Goal: Information Seeking & Learning: Learn about a topic

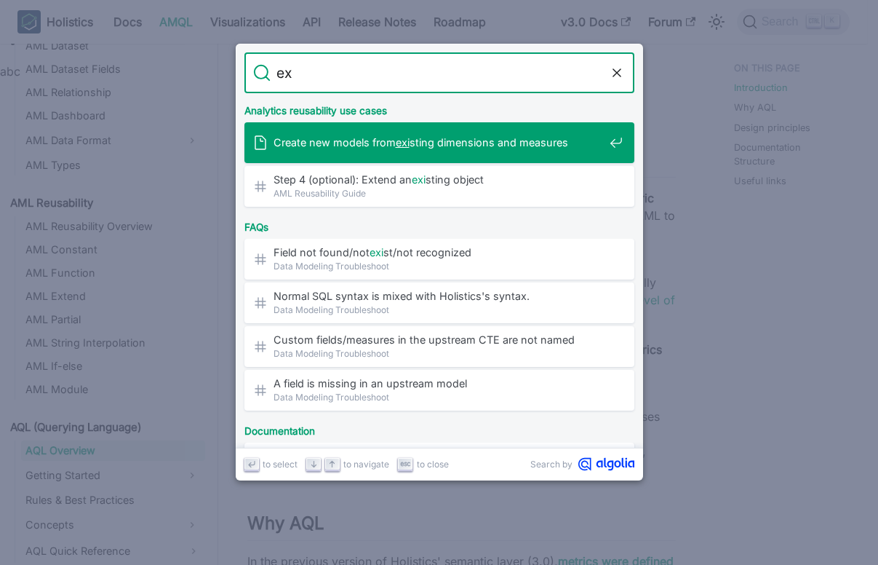
type input "e"
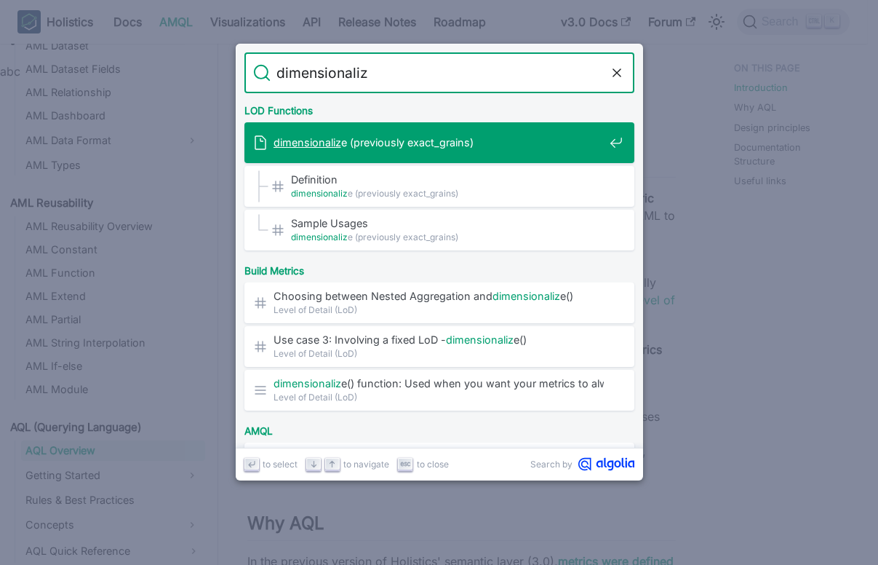
type input "dimensionalize"
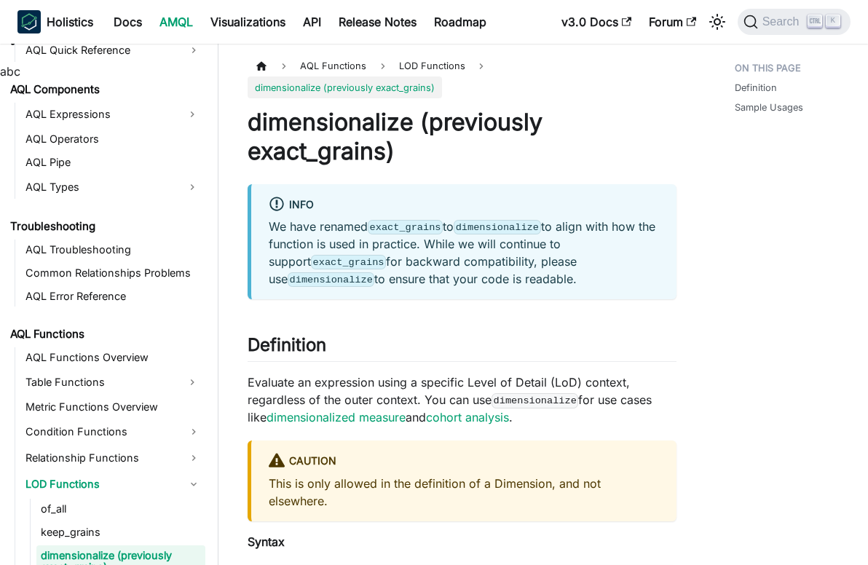
scroll to position [809, 0]
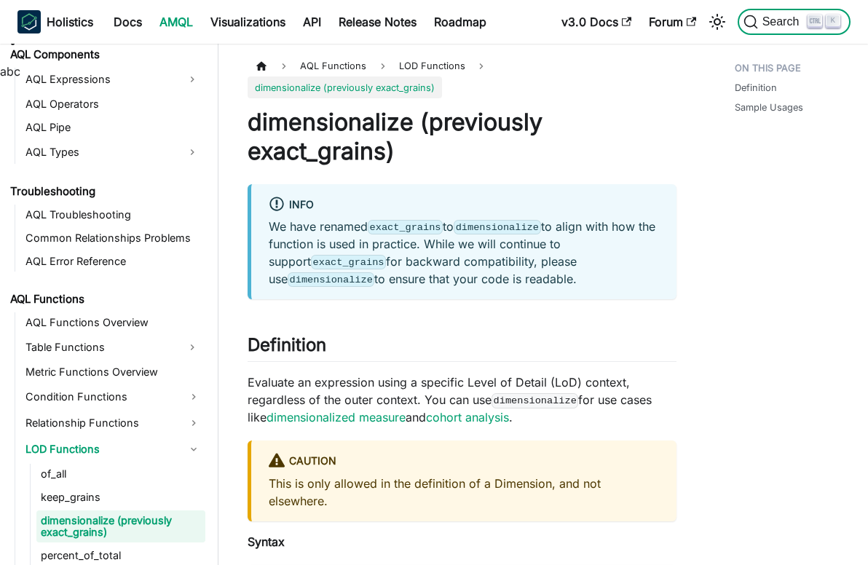
click at [766, 14] on button "Search K" at bounding box center [793, 22] width 113 height 26
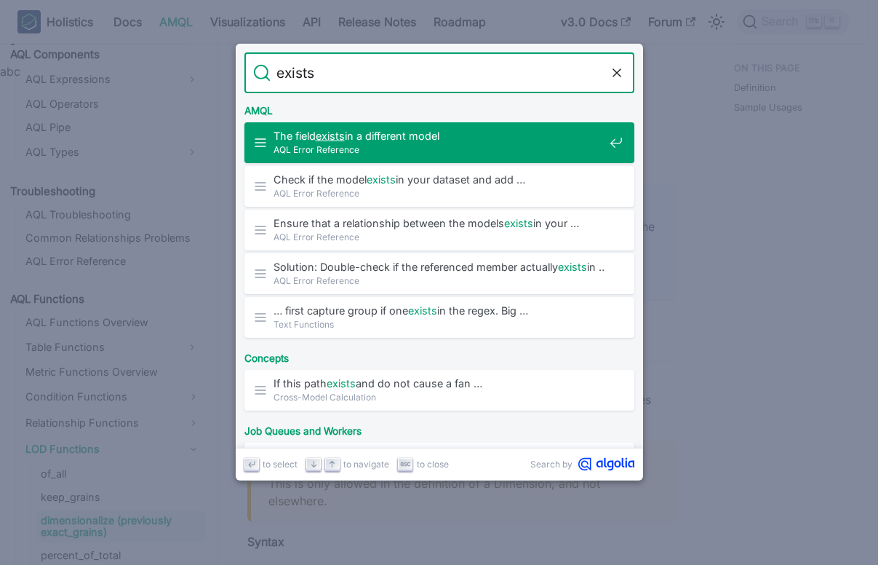
drag, startPoint x: 365, startPoint y: 73, endPoint x: 62, endPoint y: 87, distance: 303.8
click at [62, 87] on div "Search exists Cancel AMQL The field exists in a different model AQL Error Refer…" at bounding box center [439, 282] width 878 height 565
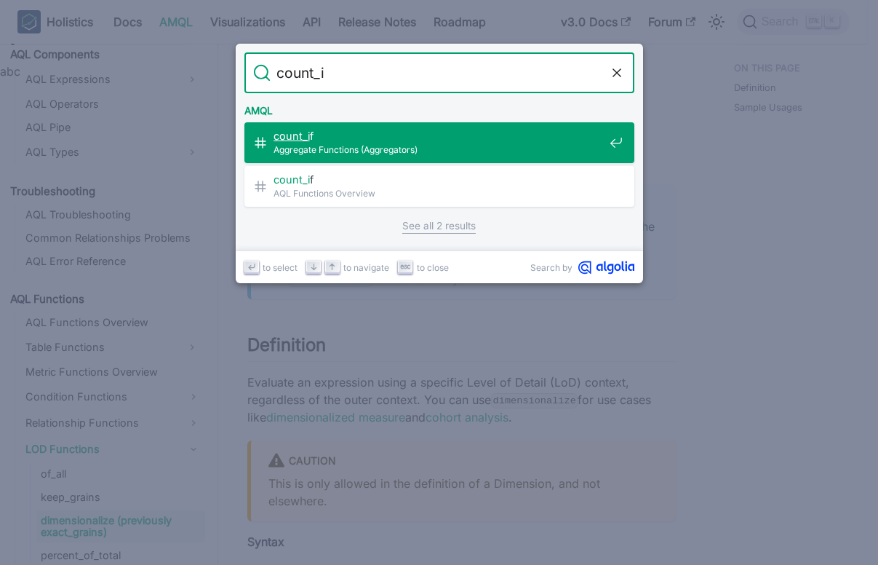
type input "count_if"
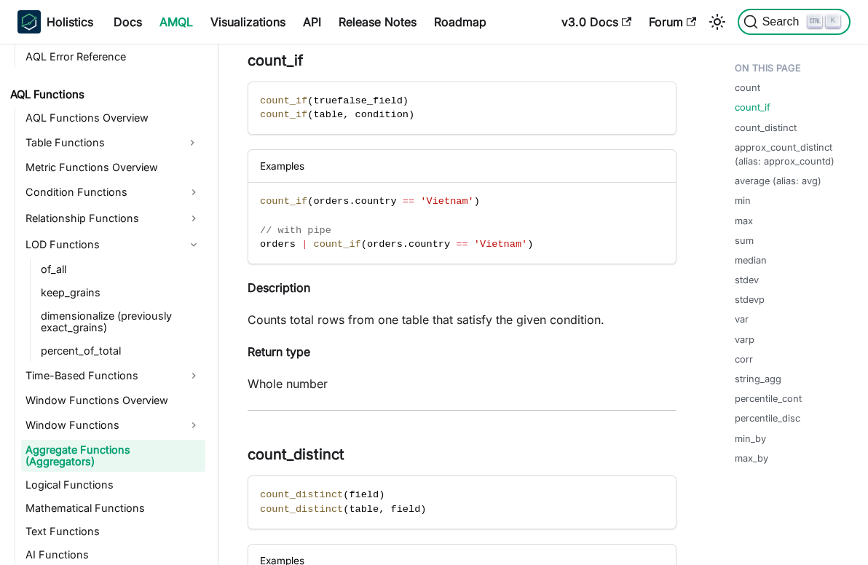
scroll to position [1024, 0]
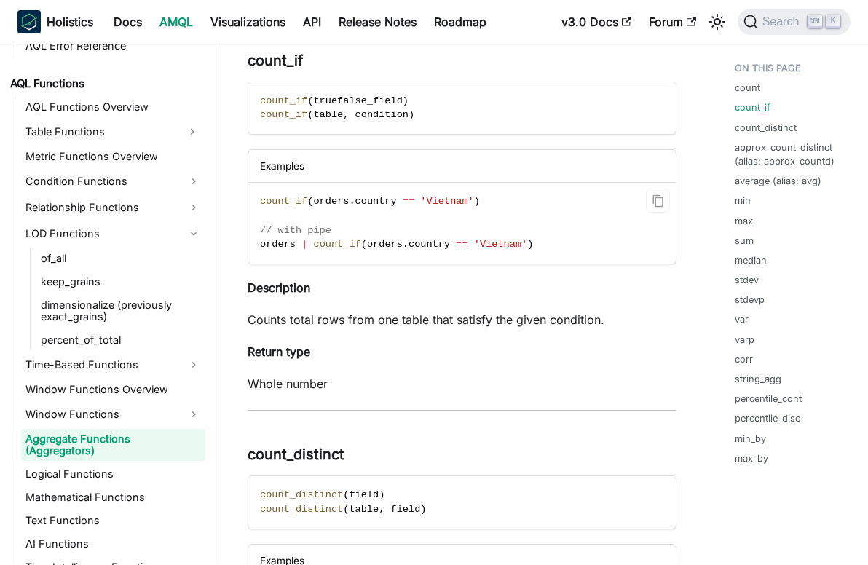
click at [414, 202] on span at bounding box center [417, 201] width 6 height 11
drag, startPoint x: 402, startPoint y: 202, endPoint x: 421, endPoint y: 268, distance: 68.9
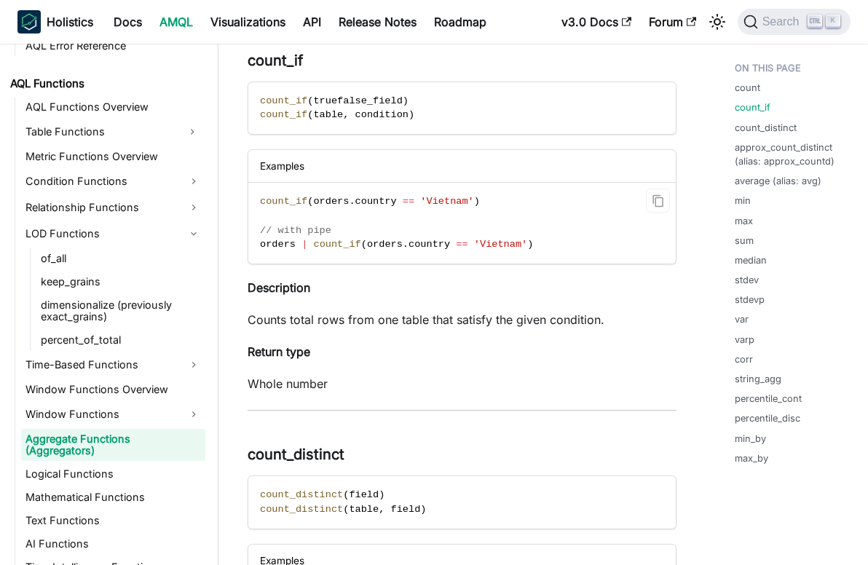
click at [402, 245] on span "." at bounding box center [405, 244] width 6 height 11
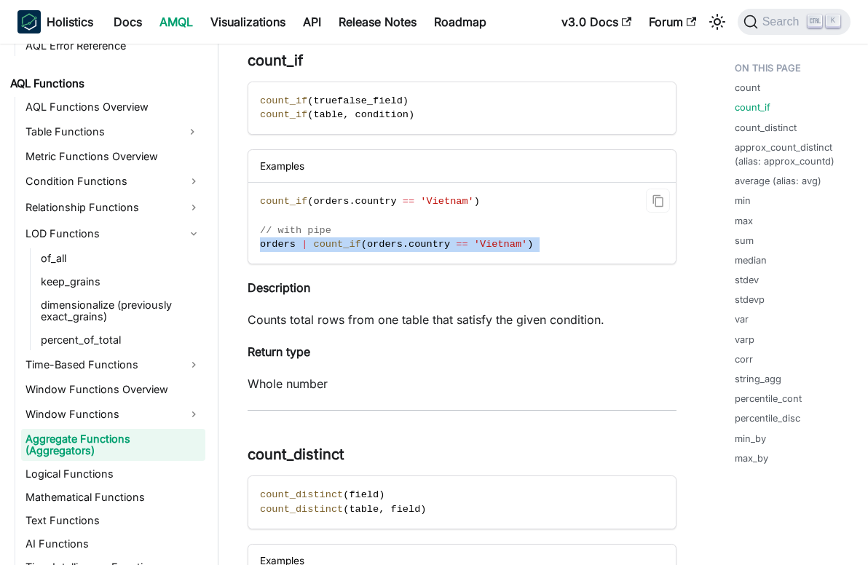
click at [402, 245] on span "." at bounding box center [405, 244] width 6 height 11
drag, startPoint x: 392, startPoint y: 245, endPoint x: 555, endPoint y: 256, distance: 163.4
click at [555, 256] on code "count_if ( orders . country == 'Vietnam' ) // with pipe orders | count_if ( ord…" at bounding box center [461, 223] width 427 height 81
click at [456, 246] on span "==" at bounding box center [462, 244] width 12 height 11
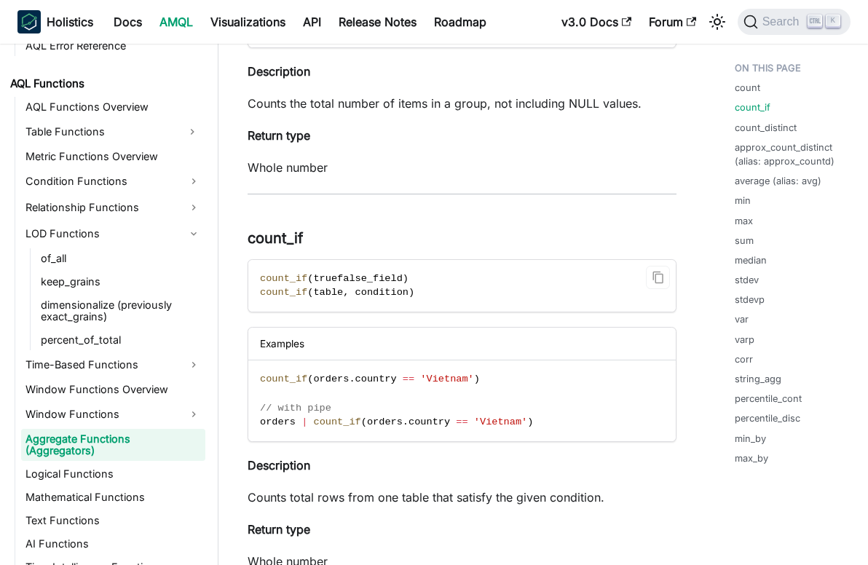
scroll to position [437, 0]
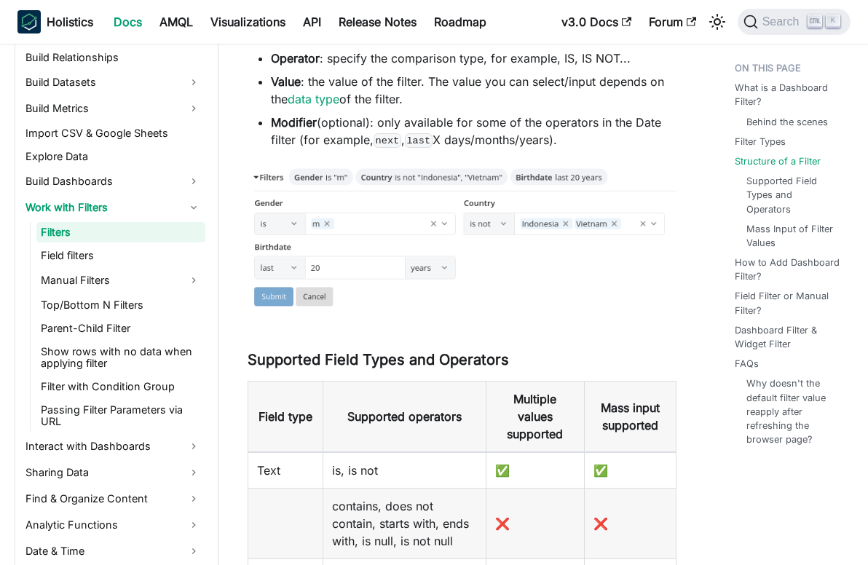
scroll to position [2256, 0]
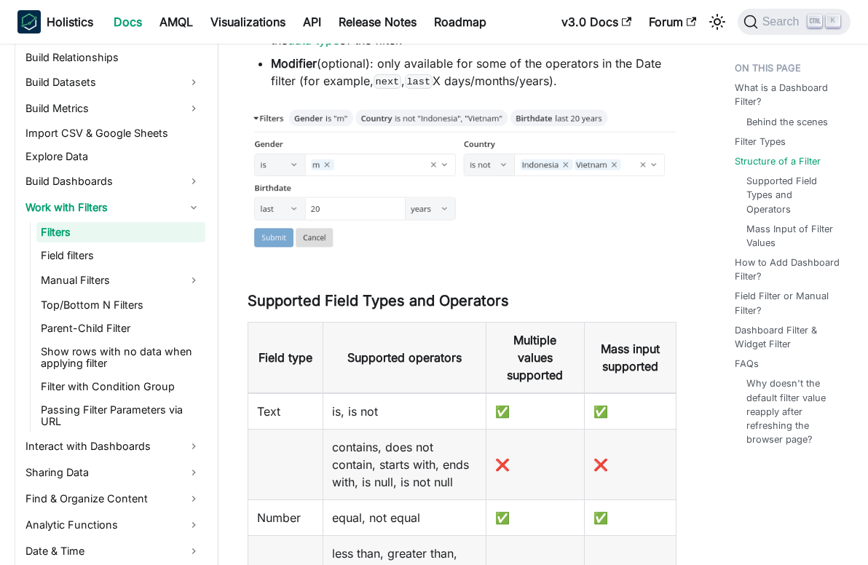
click at [63, 229] on link "Filters" at bounding box center [120, 232] width 169 height 20
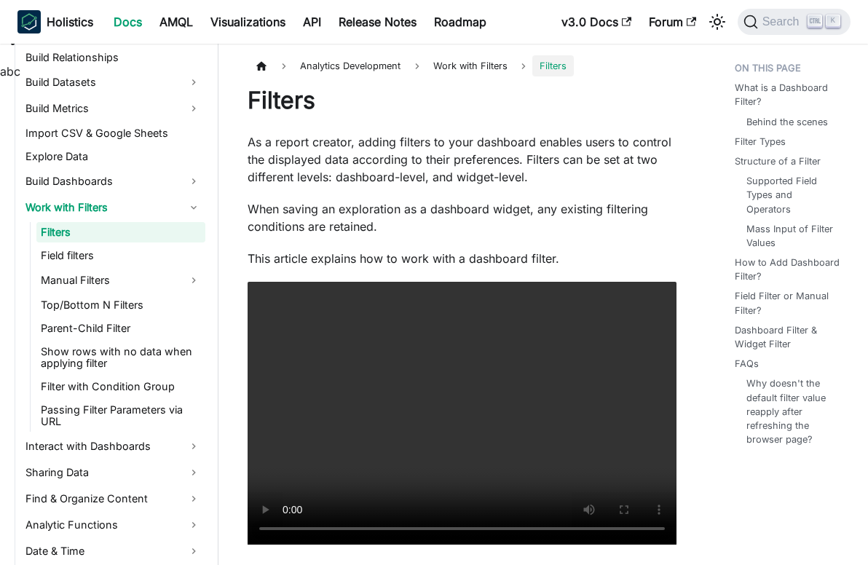
click at [347, 135] on p "As a report creator, adding filters to your dashboard enables users to control …" at bounding box center [461, 159] width 429 height 52
click at [317, 132] on link at bounding box center [315, 125] width 4 height 15
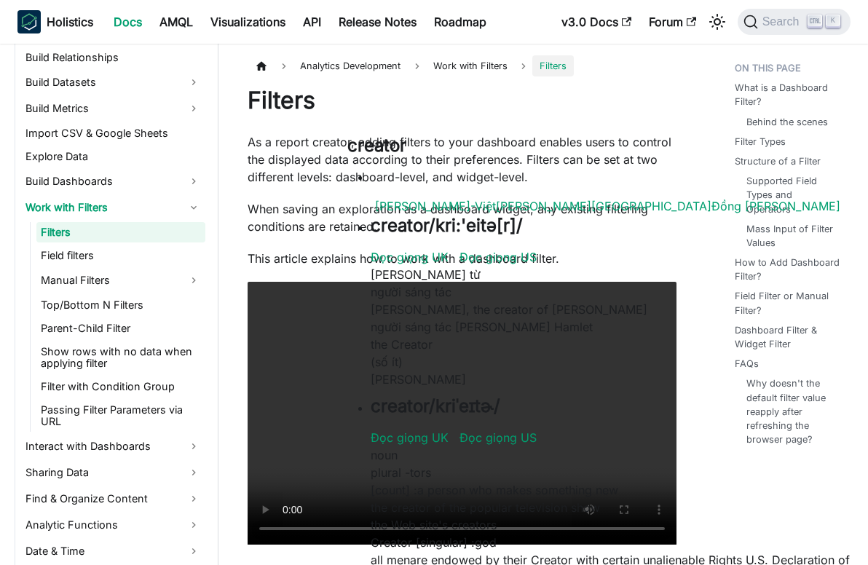
click at [666, 205] on p "When saving an exploration as a dashboard widget, any existing filtering condit…" at bounding box center [461, 217] width 429 height 35
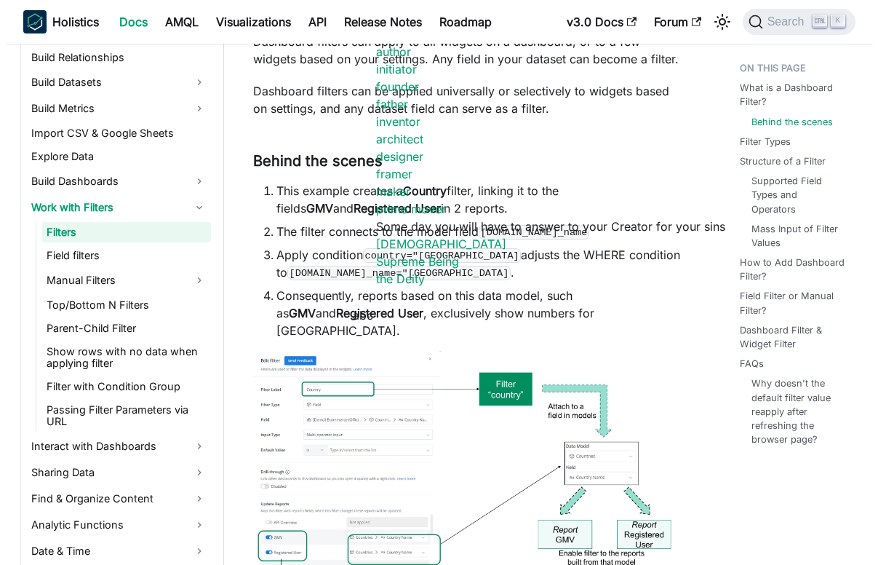
scroll to position [946, 0]
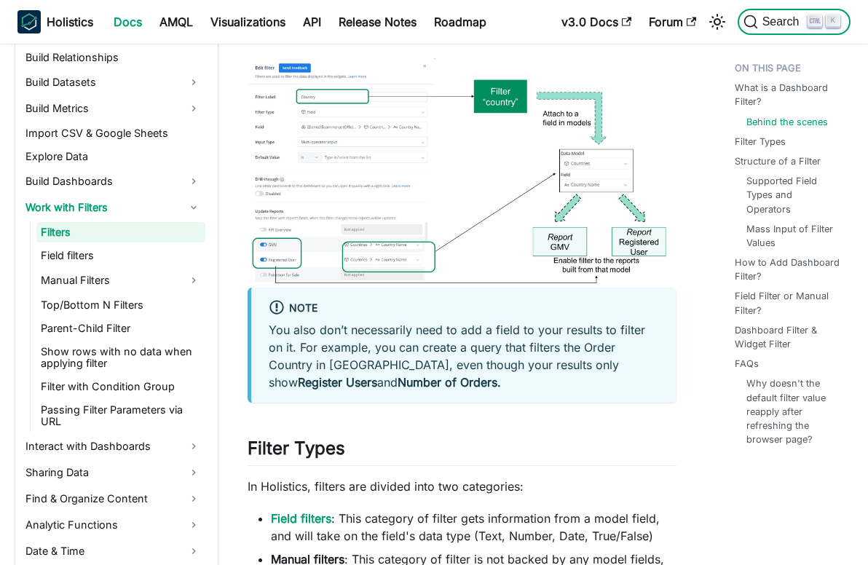
click at [788, 17] on span "Search" at bounding box center [783, 21] width 50 height 13
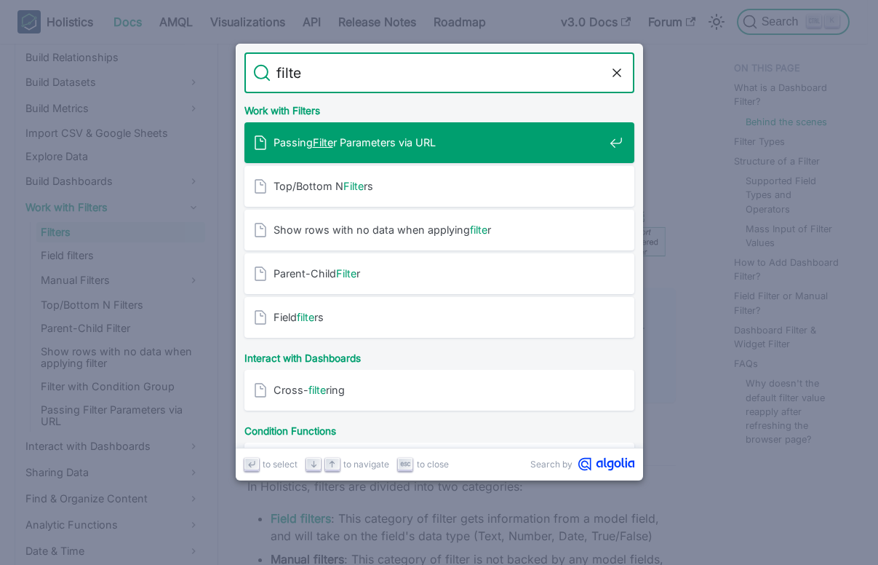
type input "filter"
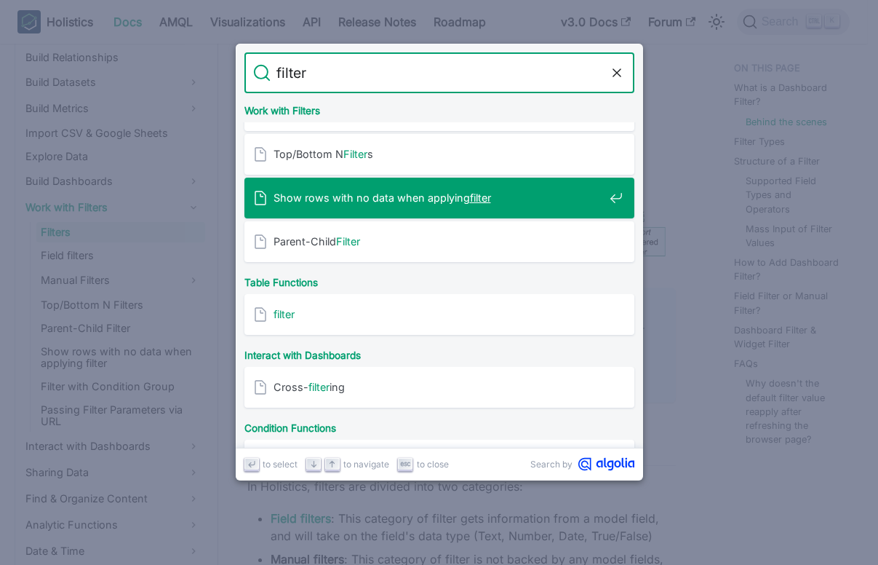
scroll to position [146, 0]
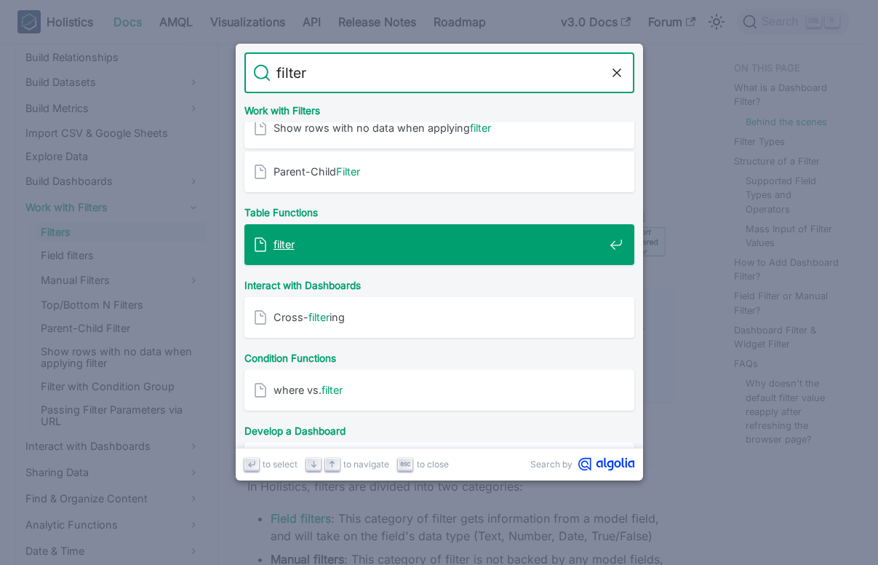
click at [407, 229] on div "filter" at bounding box center [443, 244] width 381 height 41
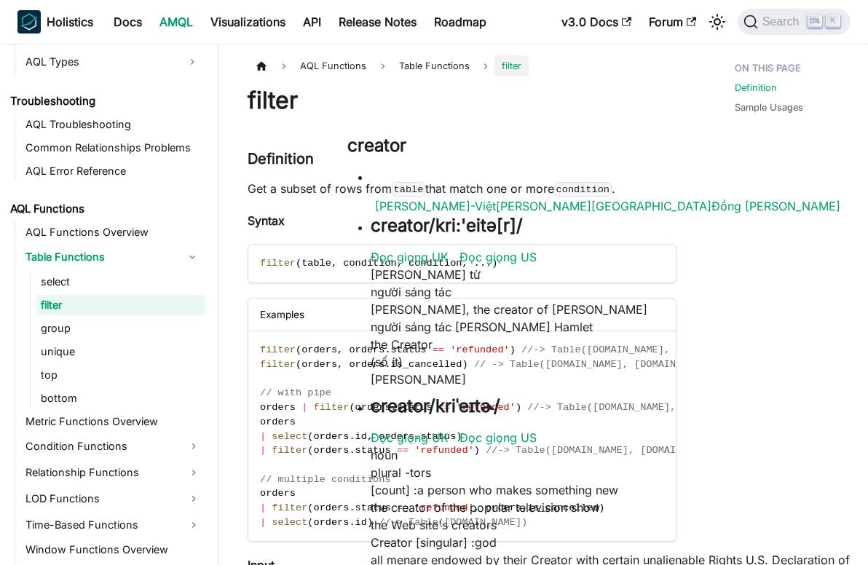
click at [301, 187] on p "Get a subset of rows from table that match one or more condition ." at bounding box center [461, 188] width 429 height 17
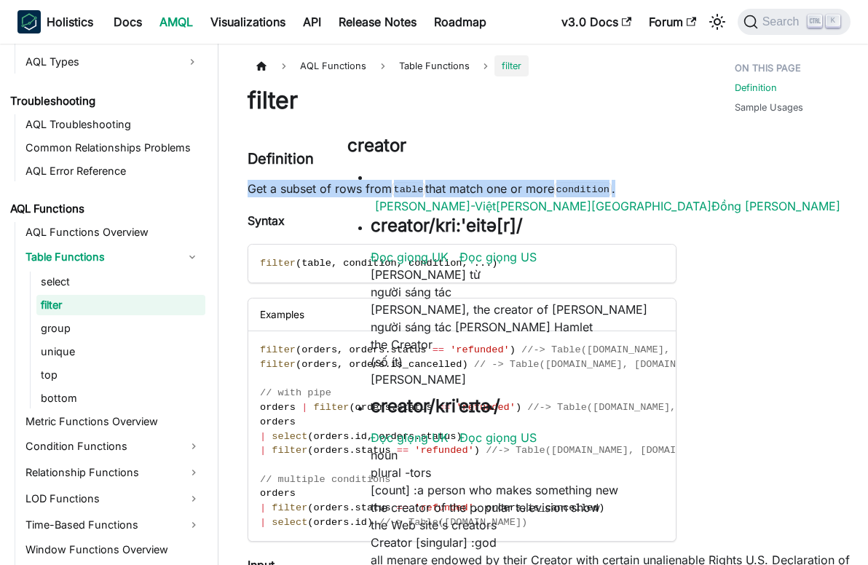
click at [301, 187] on p "Get a subset of rows from table that match one or more condition ." at bounding box center [461, 188] width 429 height 17
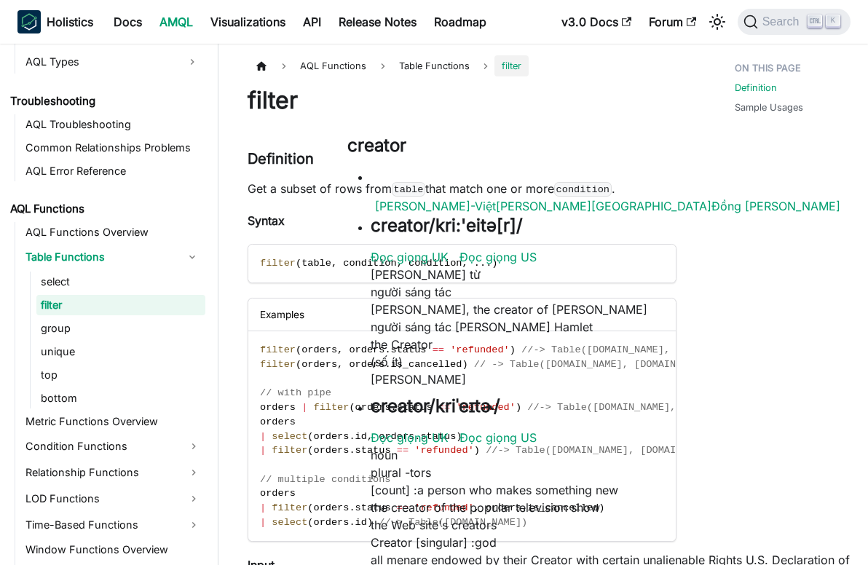
drag, startPoint x: 301, startPoint y: 187, endPoint x: 533, endPoint y: 215, distance: 233.9
click at [533, 215] on p "Syntax" at bounding box center [461, 220] width 429 height 17
click at [504, 191] on p "Get a subset of rows from table that match one or more condition ." at bounding box center [461, 188] width 429 height 17
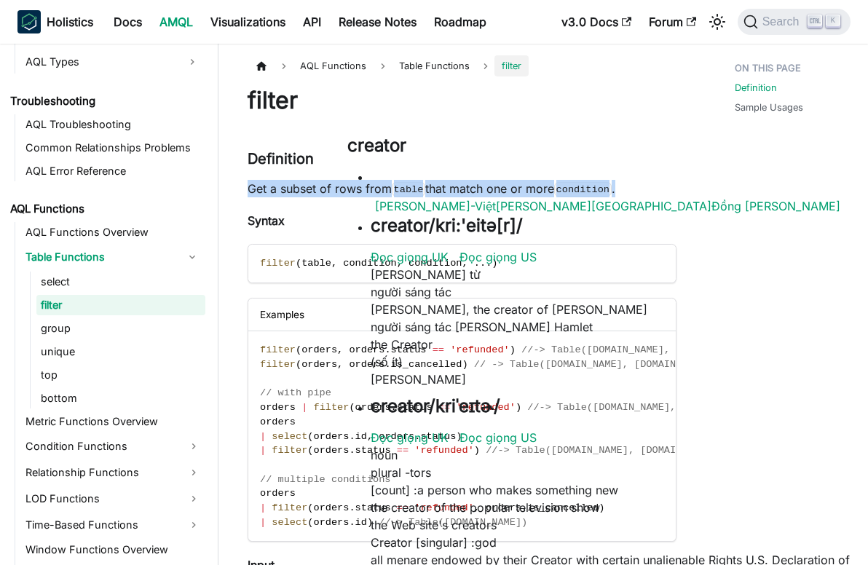
click at [504, 191] on p "Get a subset of rows from table that match one or more condition ." at bounding box center [461, 188] width 429 height 17
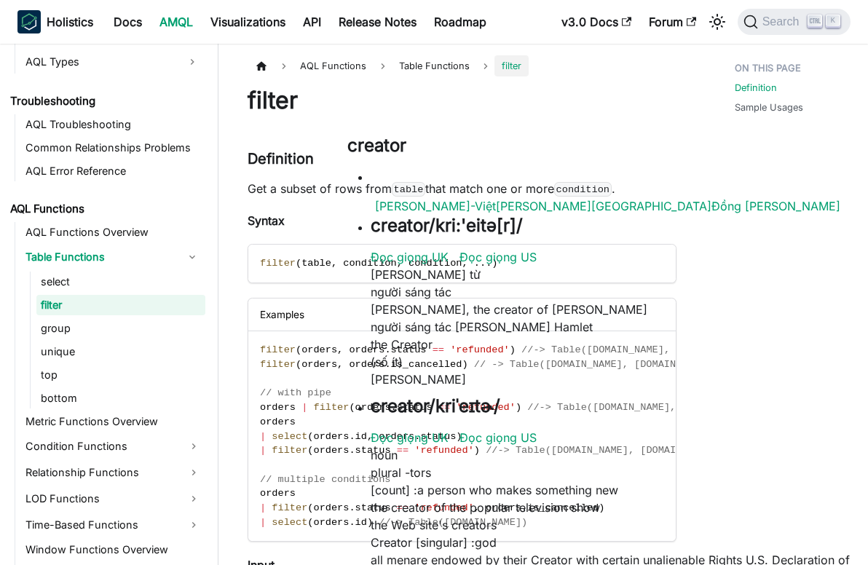
drag, startPoint x: 504, startPoint y: 191, endPoint x: 491, endPoint y: 228, distance: 38.4
click at [491, 228] on p "Syntax" at bounding box center [461, 220] width 429 height 17
click at [312, 352] on span "orders" at bounding box center [319, 349] width 36 height 11
click at [532, 386] on code "filter ( orders , orders . status == 'refunded' ) //-> Table(orders.id, orders.…" at bounding box center [527, 436] width 558 height 210
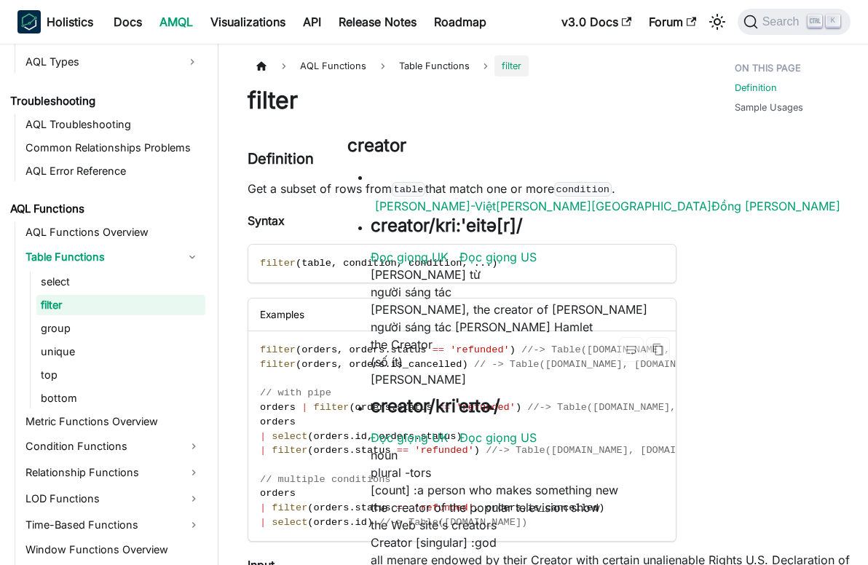
click at [331, 407] on span "filter" at bounding box center [331, 407] width 36 height 11
drag, startPoint x: 331, startPoint y: 407, endPoint x: 514, endPoint y: 453, distance: 188.5
click at [514, 453] on span "//-> Table(orders.id, orders.status)" at bounding box center [603, 450] width 237 height 11
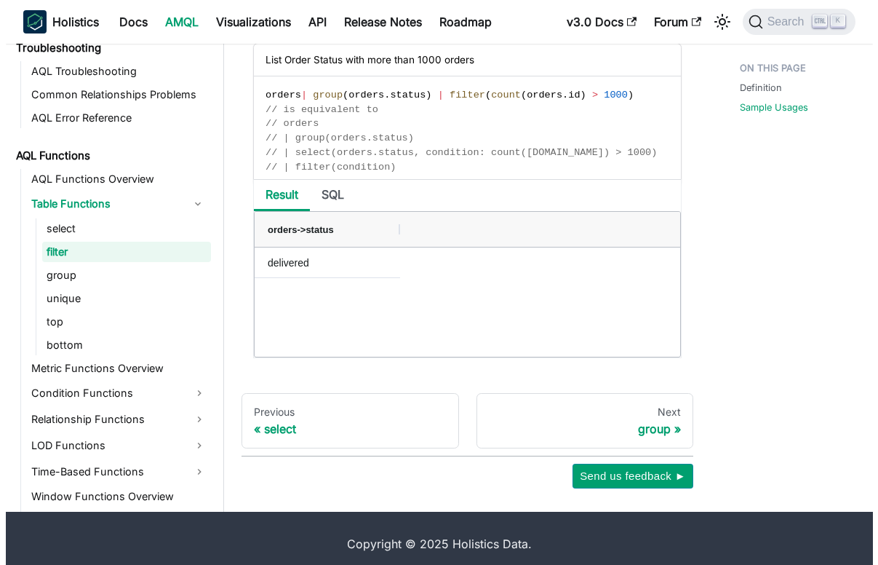
scroll to position [1364, 0]
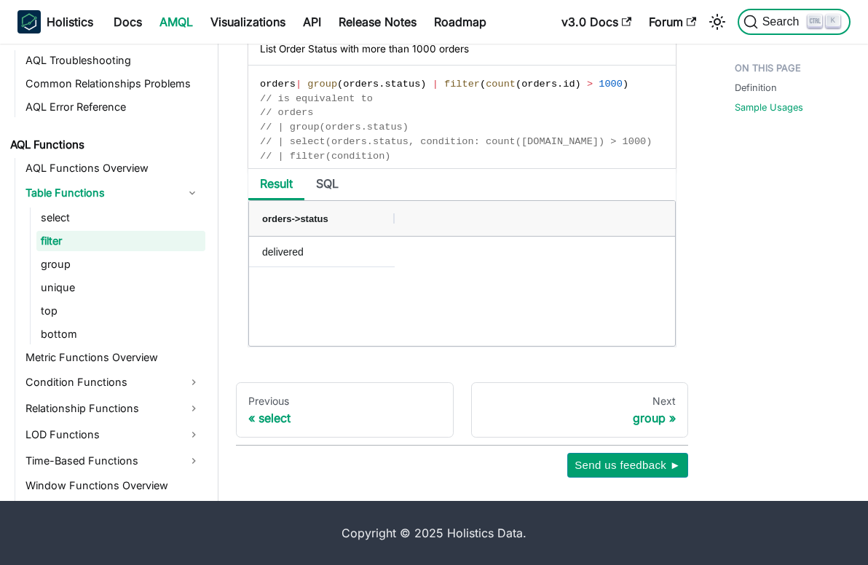
click at [796, 17] on span "Search" at bounding box center [783, 21] width 50 height 13
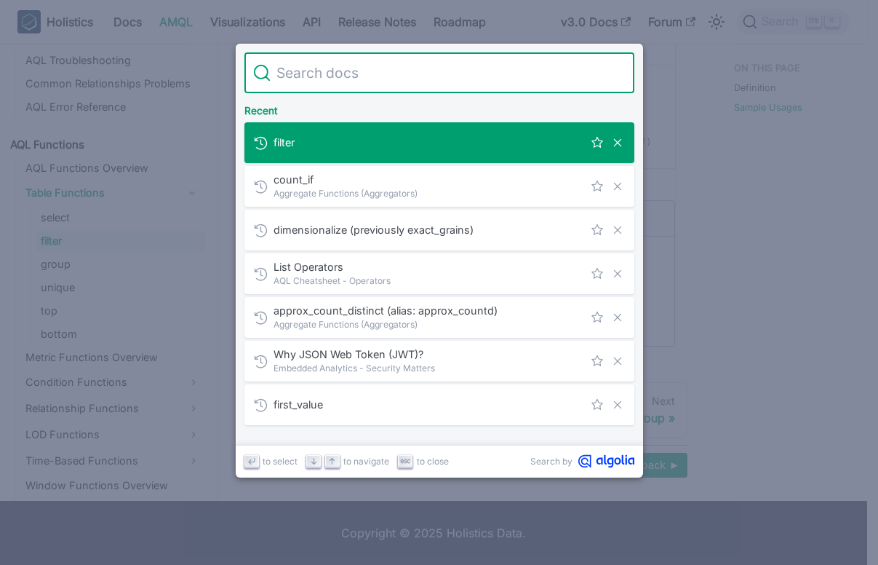
type input "ư"
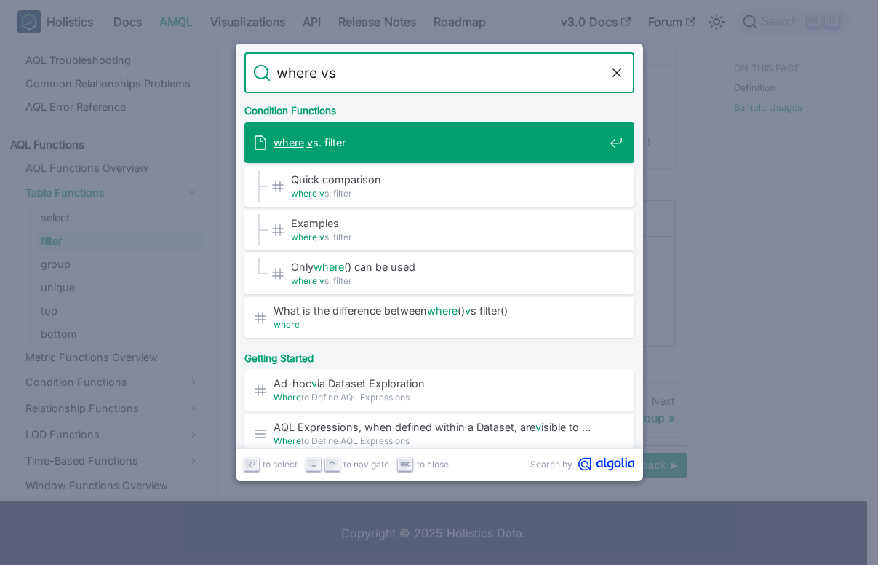
type input "where vs"
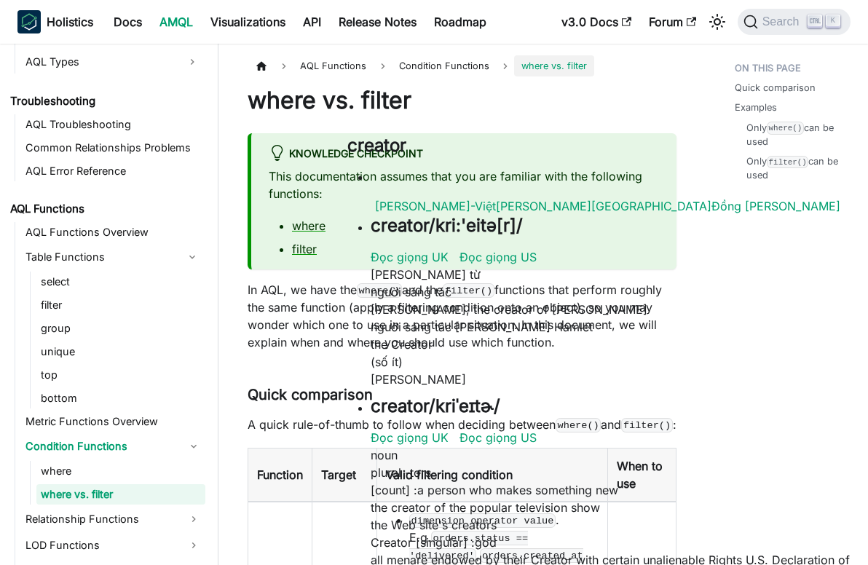
click at [418, 178] on p "This documentation assumes that you are familiar with the following functions:" at bounding box center [464, 184] width 390 height 35
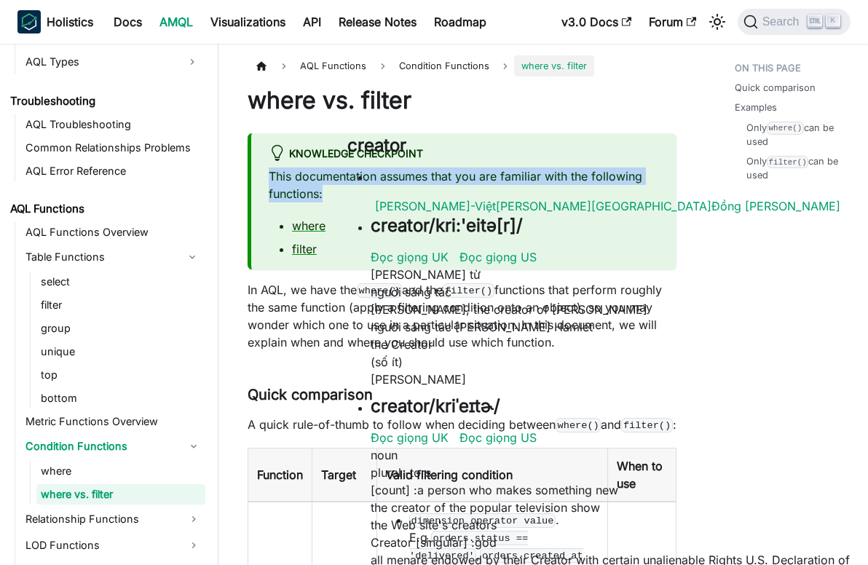
click at [418, 178] on p "This documentation assumes that you are familiar with the following functions:" at bounding box center [464, 184] width 390 height 35
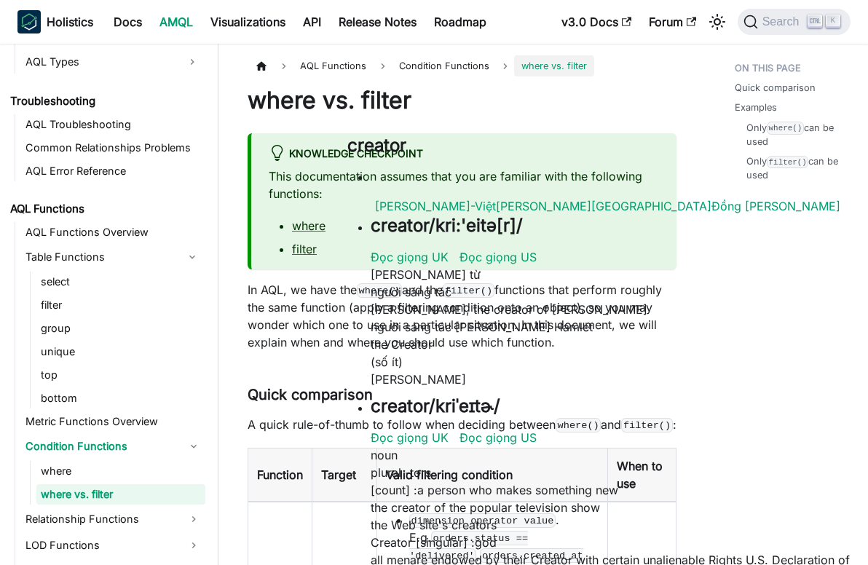
drag, startPoint x: 418, startPoint y: 178, endPoint x: 555, endPoint y: 219, distance: 142.8
click at [555, 219] on li "where" at bounding box center [475, 225] width 367 height 17
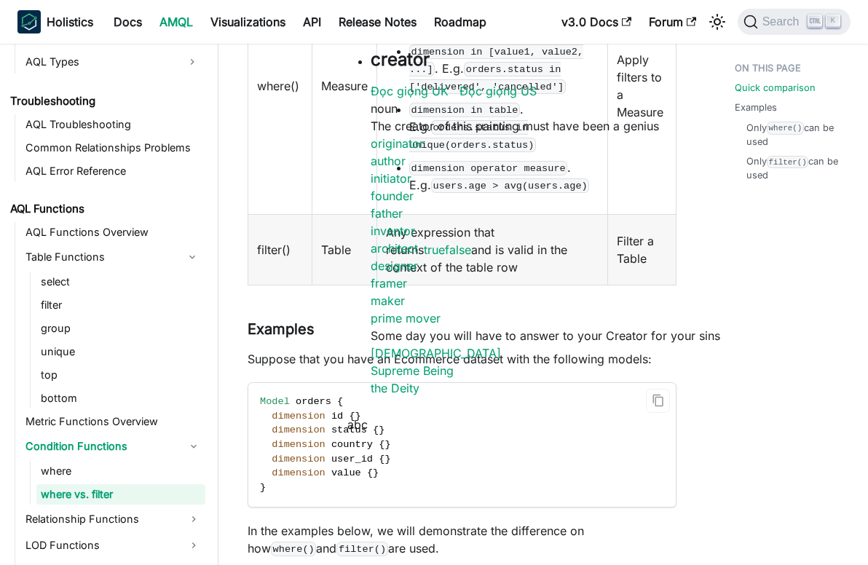
scroll to position [76, 0]
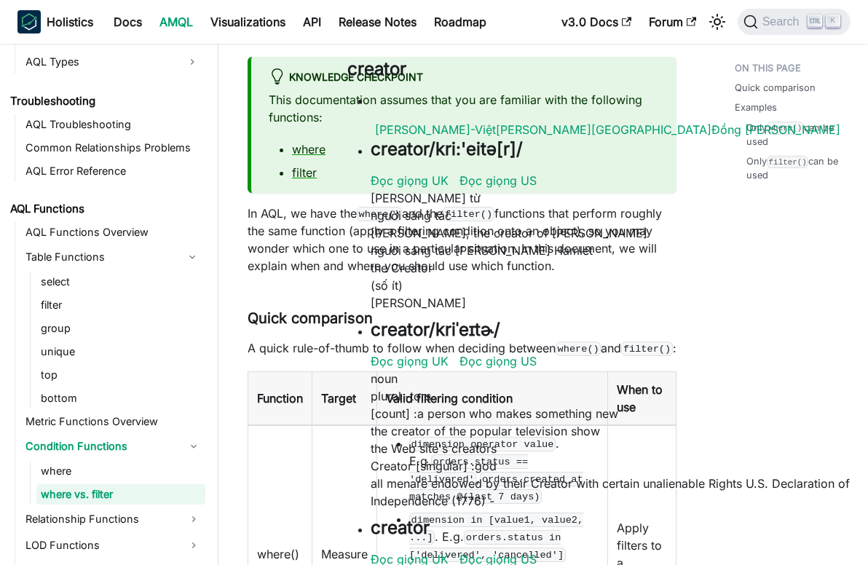
click at [584, 215] on p "In AQL, we have the where() and the filter() functions that perform roughly the…" at bounding box center [461, 240] width 429 height 70
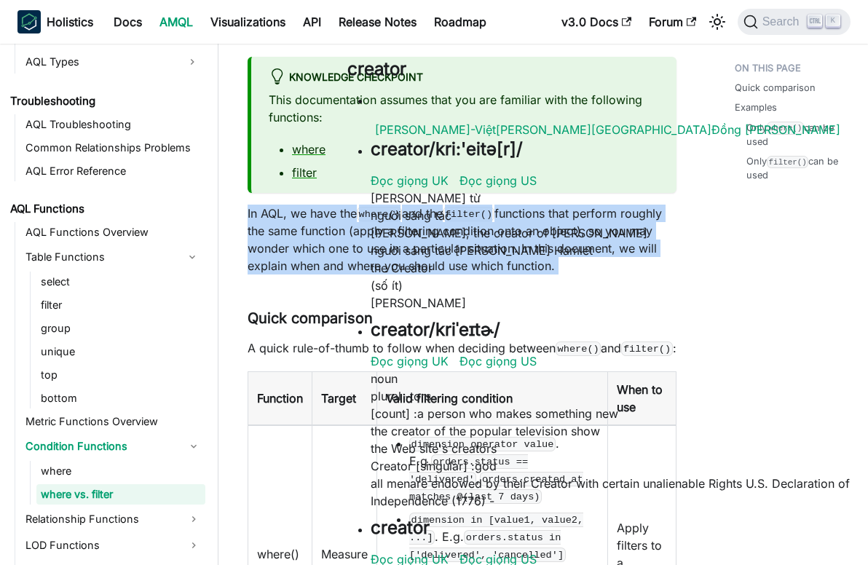
click at [584, 215] on p "In AQL, we have the where() and the filter() functions that perform roughly the…" at bounding box center [461, 240] width 429 height 70
drag, startPoint x: 584, startPoint y: 215, endPoint x: 598, endPoint y: 261, distance: 47.2
click at [598, 261] on p "In AQL, we have the where() and the filter() functions that perform roughly the…" at bounding box center [461, 240] width 429 height 70
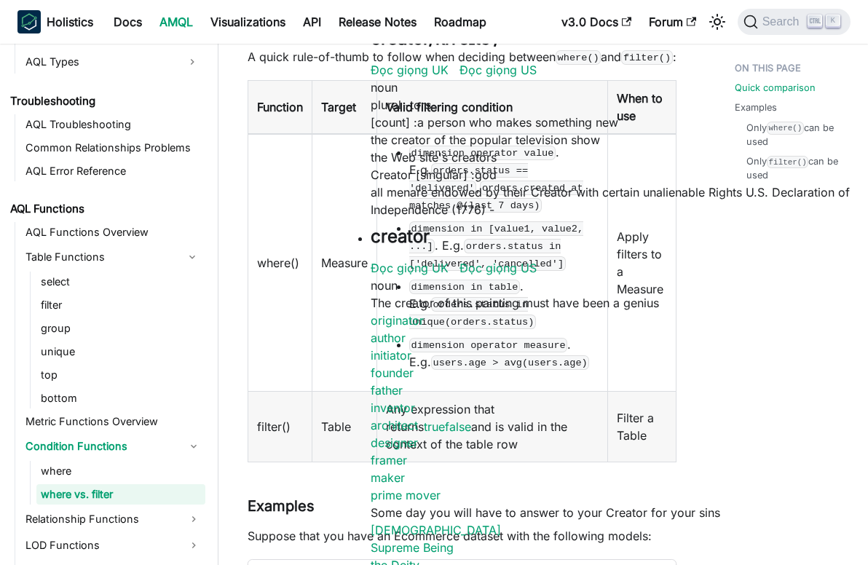
scroll to position [368, 0]
click at [338, 287] on td "Measure" at bounding box center [344, 263] width 65 height 258
drag, startPoint x: 338, startPoint y: 287, endPoint x: 346, endPoint y: 352, distance: 65.3
click at [346, 352] on td "Measure" at bounding box center [344, 263] width 65 height 258
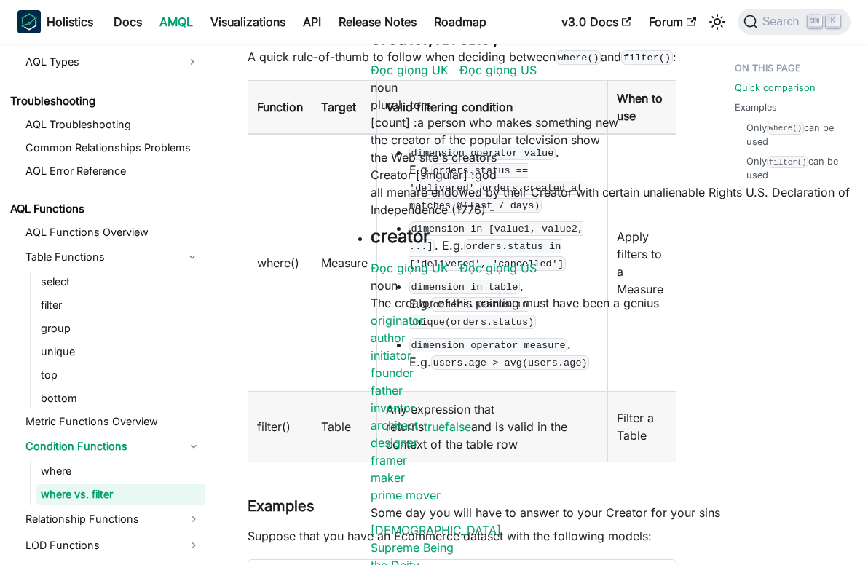
click at [511, 160] on code "dimension operator value" at bounding box center [482, 153] width 146 height 15
drag, startPoint x: 511, startPoint y: 164, endPoint x: 686, endPoint y: 234, distance: 187.9
click at [686, 234] on article "AQL Functions Condition Functions where vs. filter On this page where vs. filte…" at bounding box center [462, 551] width 452 height 1726
click at [488, 428] on td "Any expression that returns truefalse and is valid in the context of the table …" at bounding box center [492, 426] width 231 height 71
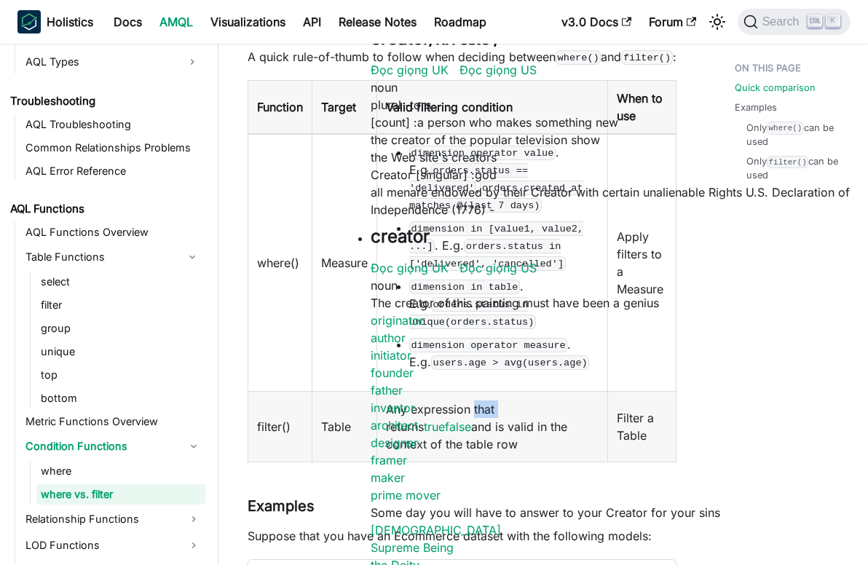
click at [488, 428] on td "Any expression that returns truefalse and is valid in the context of the table …" at bounding box center [492, 426] width 231 height 71
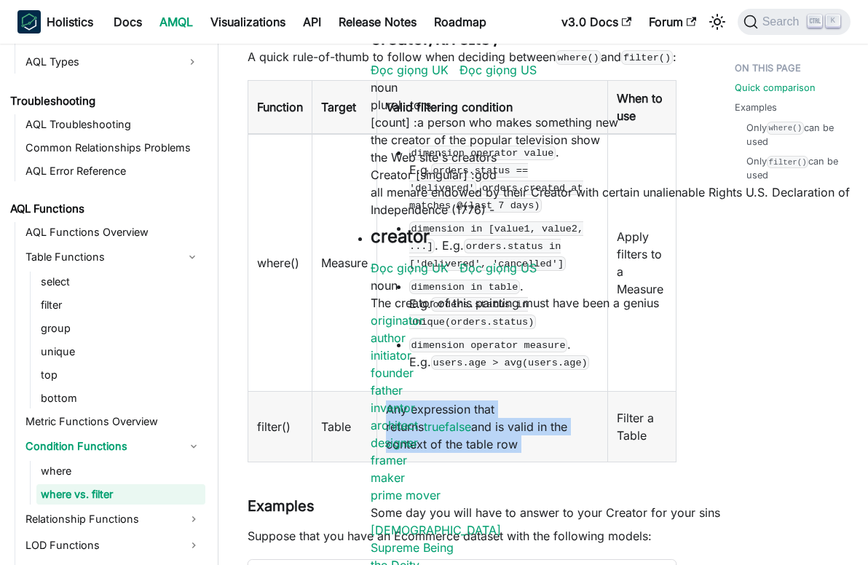
click at [488, 428] on td "Any expression that returns truefalse and is valid in the context of the table …" at bounding box center [492, 426] width 231 height 71
drag, startPoint x: 488, startPoint y: 428, endPoint x: 520, endPoint y: 475, distance: 56.9
click at [520, 461] on td "Any expression that returns truefalse and is valid in the context of the table …" at bounding box center [492, 426] width 231 height 71
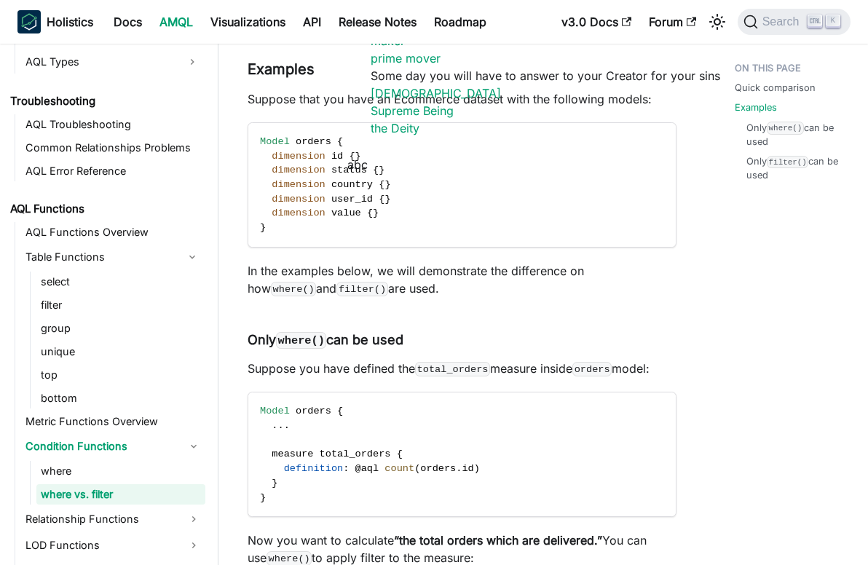
scroll to position [804, 0]
click at [332, 287] on p "In the examples below, we will demonstrate the difference on how where() and fi…" at bounding box center [461, 279] width 429 height 35
click at [587, 297] on p "In the examples below, we will demonstrate the difference on how where() and fi…" at bounding box center [461, 279] width 429 height 35
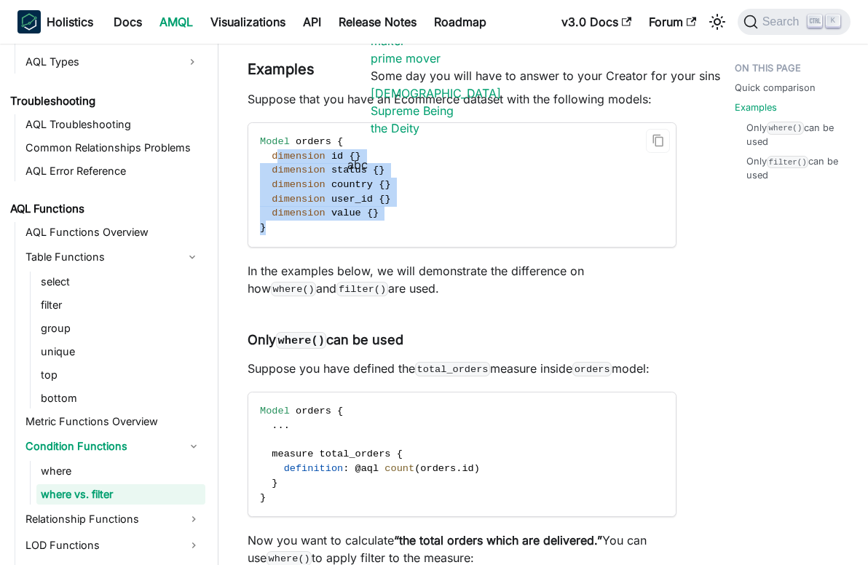
drag, startPoint x: 274, startPoint y: 167, endPoint x: 393, endPoint y: 242, distance: 141.3
click at [393, 242] on code "Model orders { dimension id { } dimension status { } dimension country { } dime…" at bounding box center [461, 185] width 427 height 124
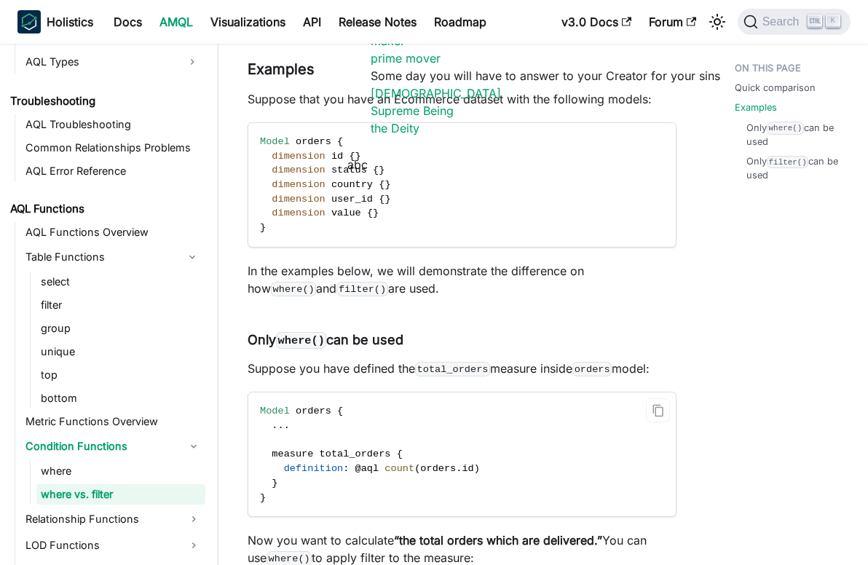
click at [532, 449] on code "Model orders { . . . measure total_orders { definition : @ aql count ( orders .…" at bounding box center [461, 454] width 427 height 124
click at [281, 377] on p "Suppose you have defined the total_orders measure inside orders model:" at bounding box center [461, 368] width 429 height 17
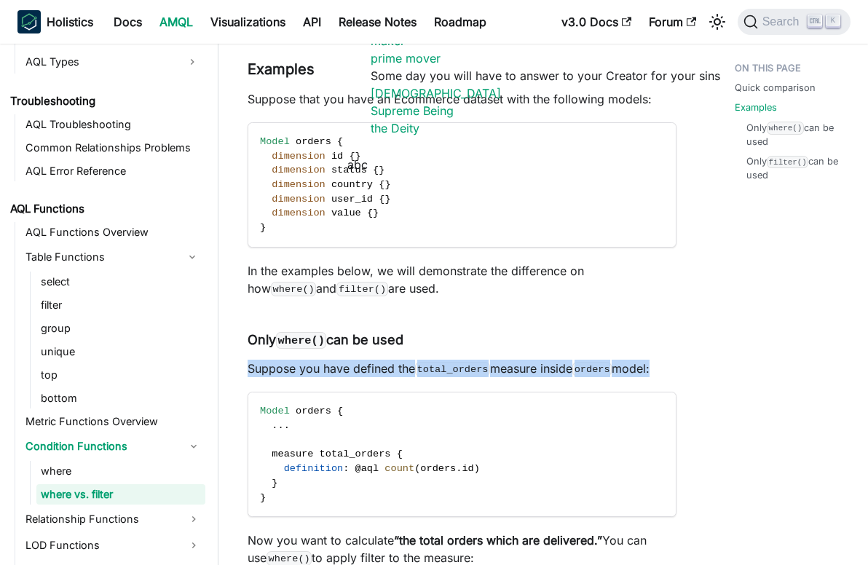
click at [281, 377] on p "Suppose you have defined the total_orders measure inside orders model:" at bounding box center [461, 368] width 429 height 17
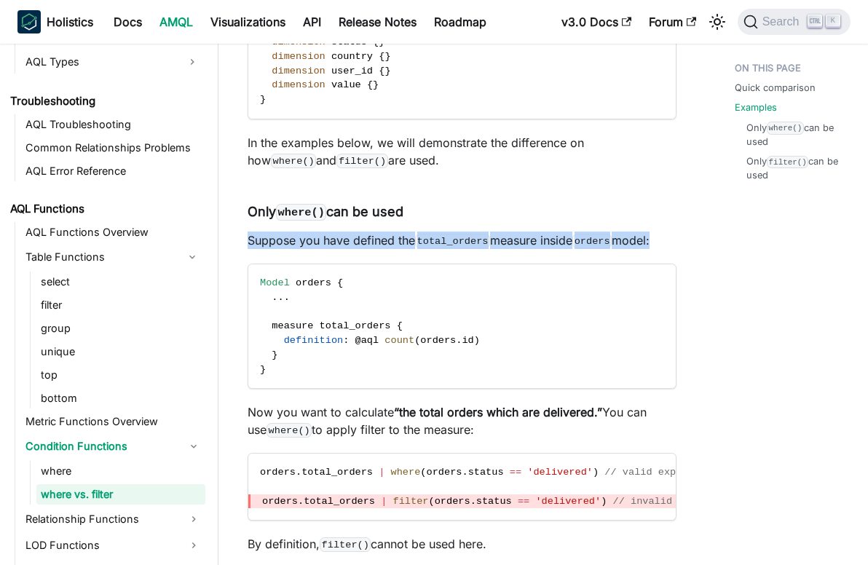
scroll to position [950, 0]
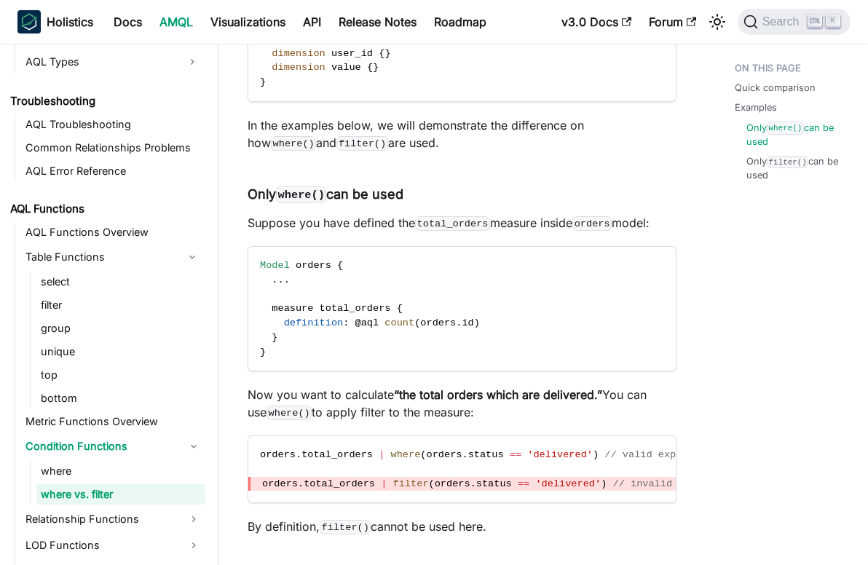
click at [431, 402] on strong "“the total orders which are delivered.”" at bounding box center [498, 394] width 208 height 15
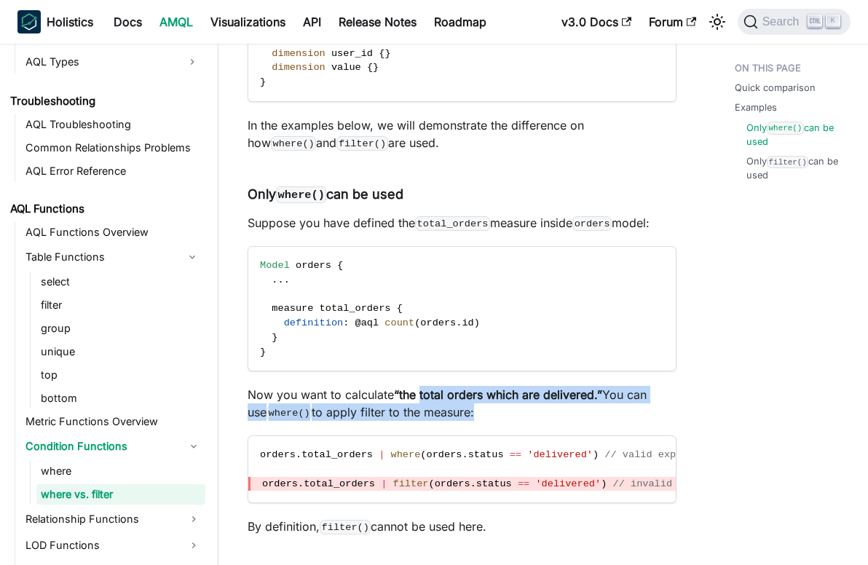
drag, startPoint x: 431, startPoint y: 412, endPoint x: 503, endPoint y: 423, distance: 72.9
click at [503, 421] on p "Now you want to calculate “the total orders which are delivered.” You can use w…" at bounding box center [461, 403] width 429 height 35
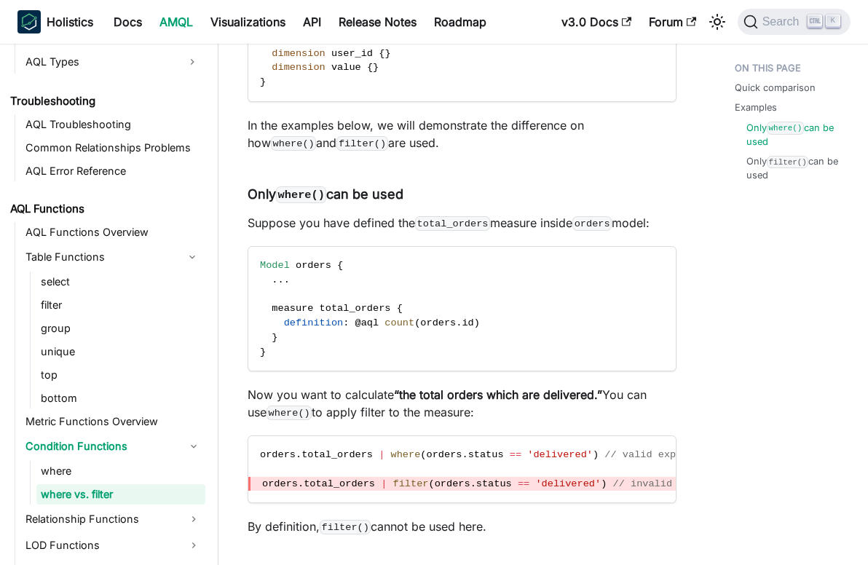
click at [283, 404] on p "Now you want to calculate “the total orders which are delivered.” You can use w…" at bounding box center [461, 403] width 429 height 35
click at [334, 460] on span "total_orders" at bounding box center [336, 454] width 71 height 11
click at [712, 360] on div "Quick comparison Examples Only where() can be used Only filter() can be used" at bounding box center [786, 34] width 162 height 1856
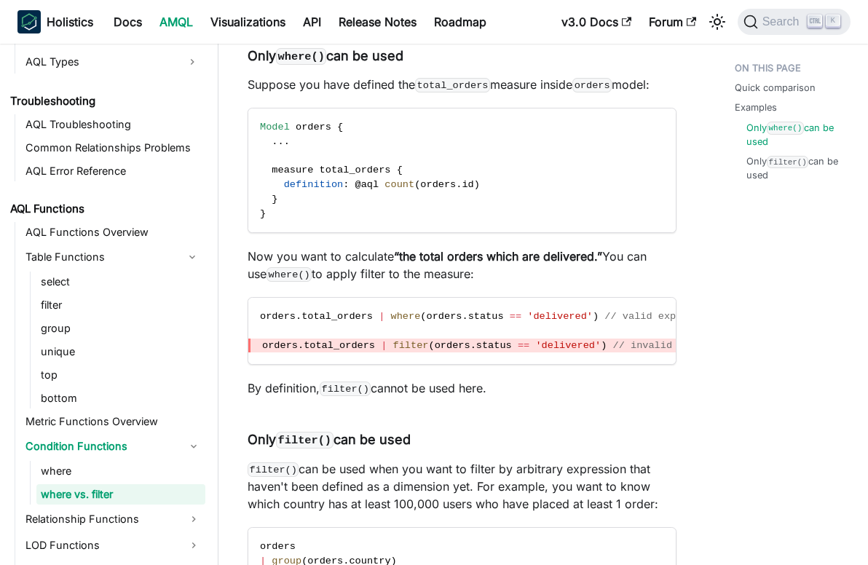
scroll to position [1095, 0]
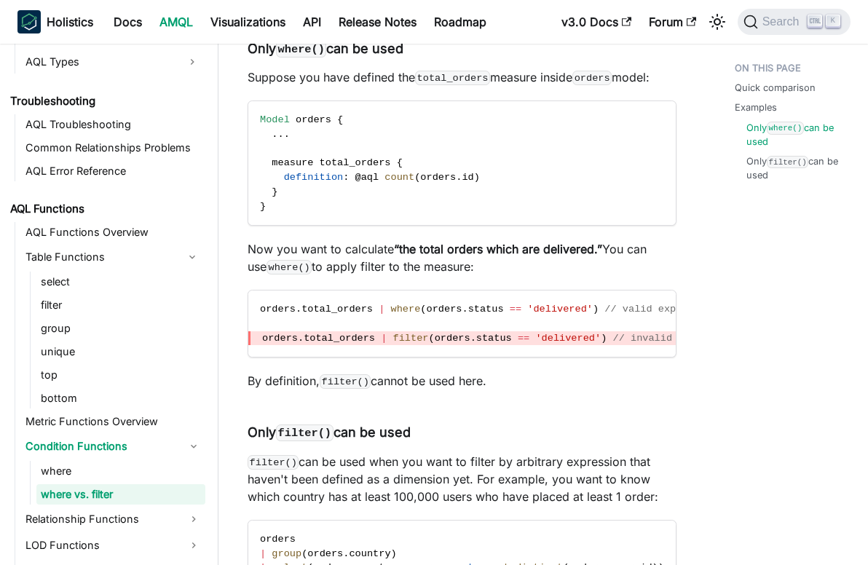
click at [464, 389] on p "By definition, filter() cannot be used here." at bounding box center [461, 380] width 429 height 17
drag, startPoint x: 464, startPoint y: 405, endPoint x: 626, endPoint y: 452, distance: 169.1
click at [626, 441] on h4 "Only filter() can be used ​" at bounding box center [461, 432] width 429 height 17
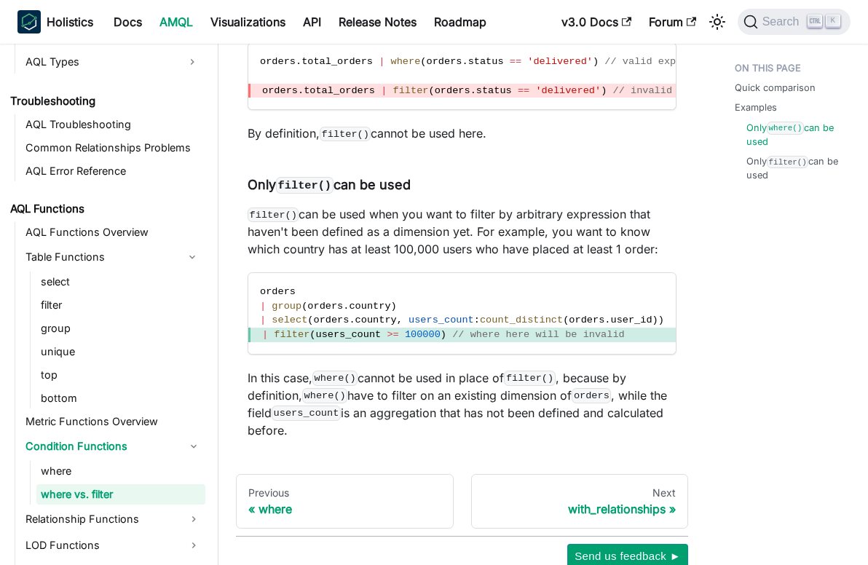
scroll to position [1386, 0]
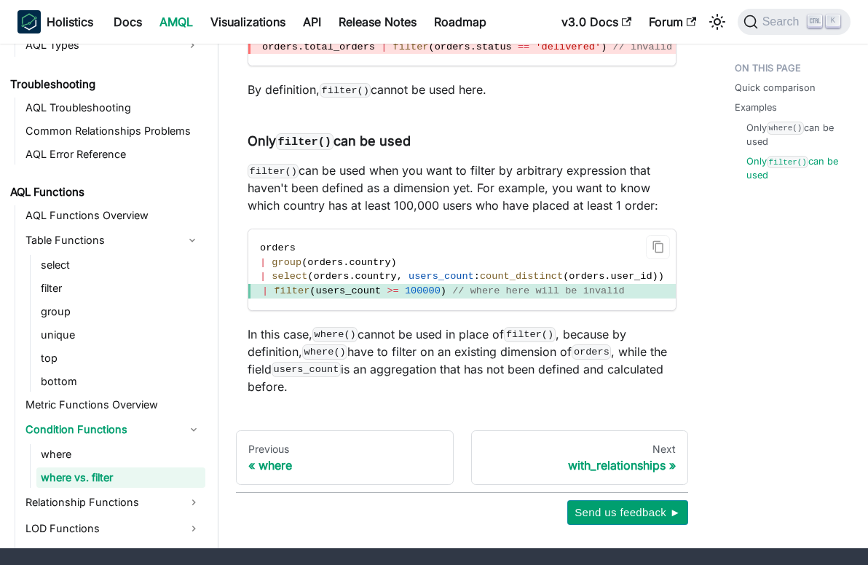
click at [299, 282] on span "select" at bounding box center [289, 276] width 36 height 11
drag, startPoint x: 299, startPoint y: 297, endPoint x: 410, endPoint y: 295, distance: 111.4
click at [410, 282] on span "| select ( orders . country , users_count : count_distinct ( orders . user_id )…" at bounding box center [462, 276] width 404 height 11
click at [323, 198] on p "filter() can be used when you want to filter by arbitrary expression that haven…" at bounding box center [461, 188] width 429 height 52
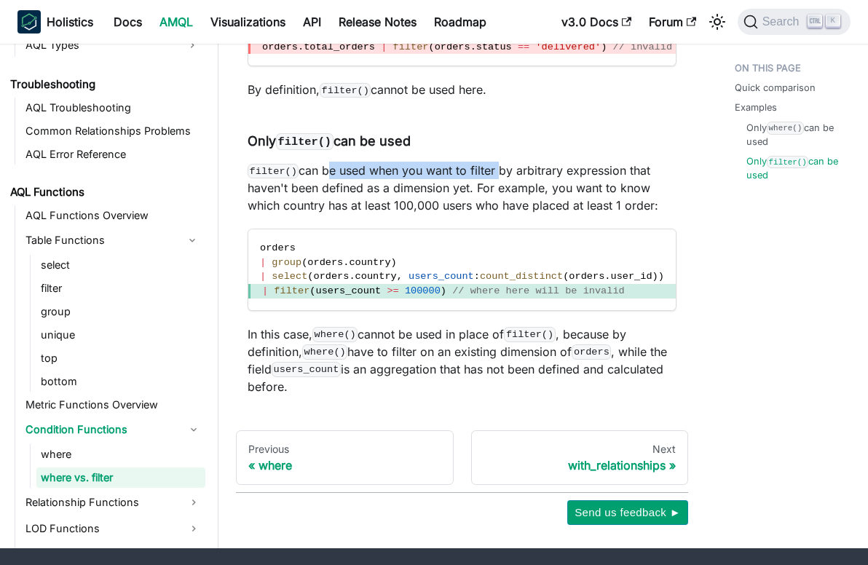
drag, startPoint x: 323, startPoint y: 198, endPoint x: 474, endPoint y: 199, distance: 150.7
click at [474, 199] on p "filter() can be used when you want to filter by arbitrary expression that haven…" at bounding box center [461, 188] width 429 height 52
drag, startPoint x: 474, startPoint y: 199, endPoint x: 520, endPoint y: 230, distance: 55.5
click at [520, 214] on p "filter() can be used when you want to filter by arbitrary expression that haven…" at bounding box center [461, 188] width 429 height 52
